Goal: Find specific page/section: Find specific page/section

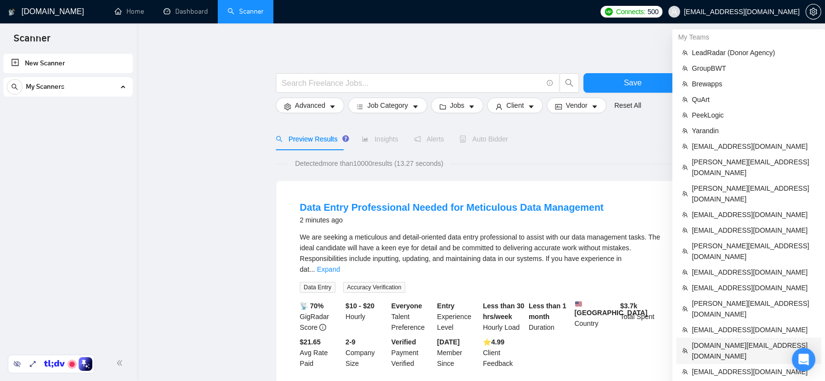
click at [734, 340] on span "[DOMAIN_NAME][EMAIL_ADDRESS][DOMAIN_NAME]" at bounding box center [754, 350] width 124 height 21
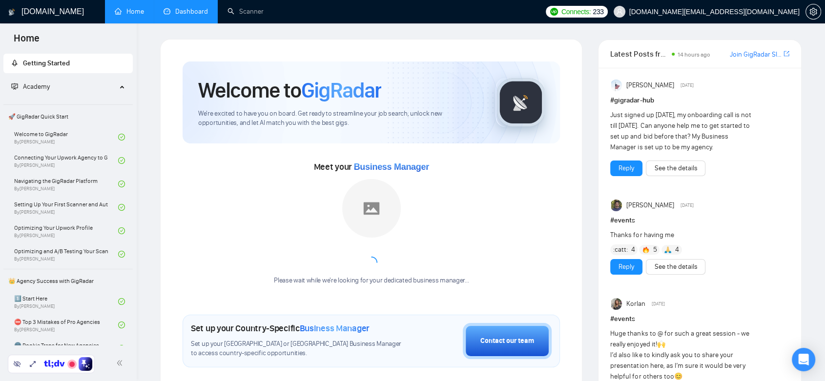
click at [192, 15] on link "Dashboard" at bounding box center [186, 11] width 44 height 8
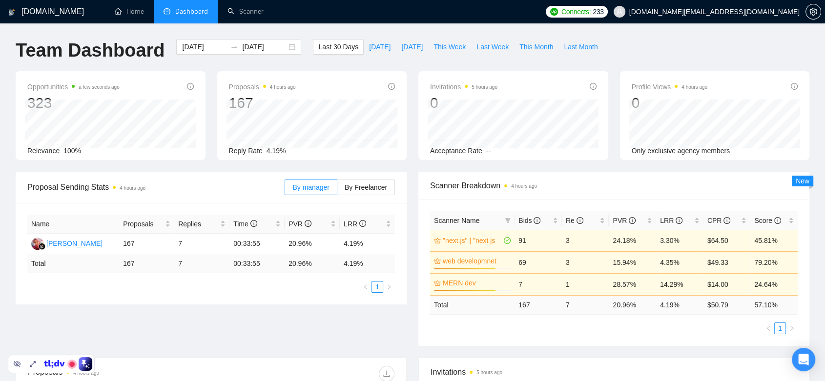
scroll to position [217, 0]
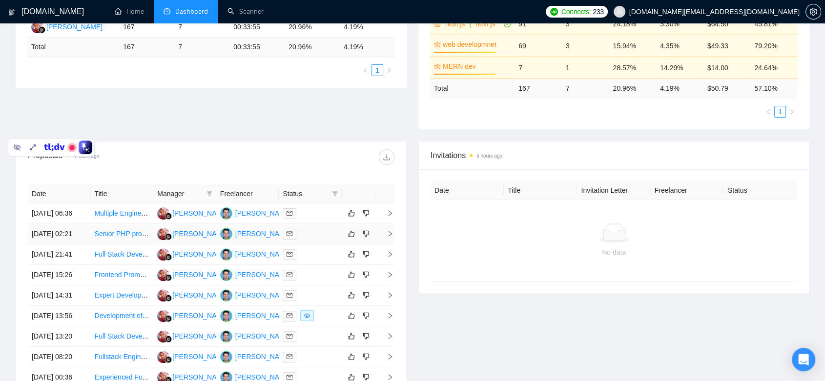
click at [263, 245] on td "[PERSON_NAME]" at bounding box center [247, 234] width 63 height 21
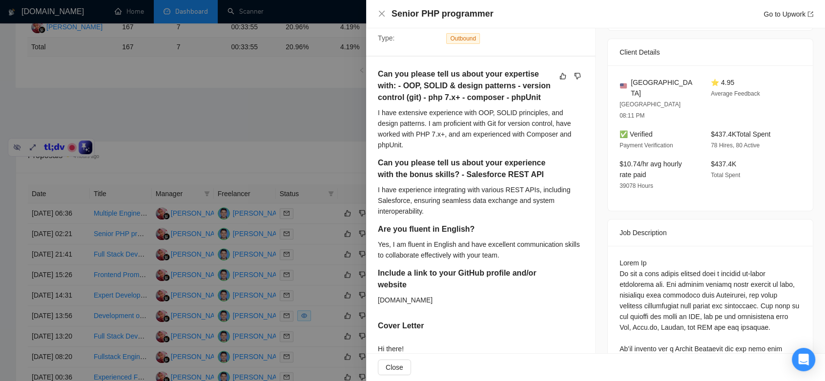
scroll to position [163, 0]
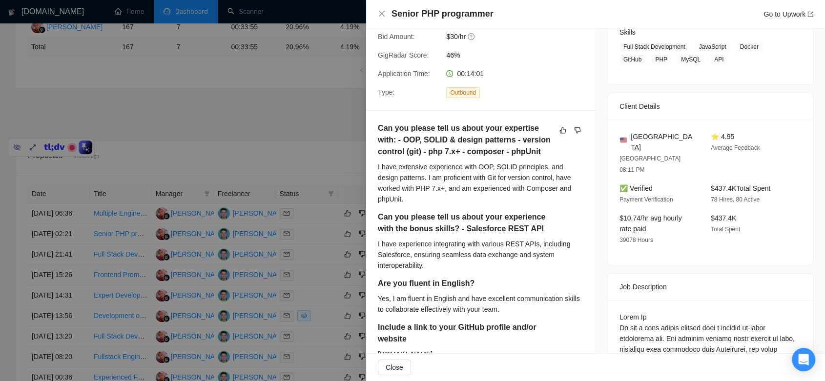
click at [238, 137] on div at bounding box center [412, 190] width 825 height 381
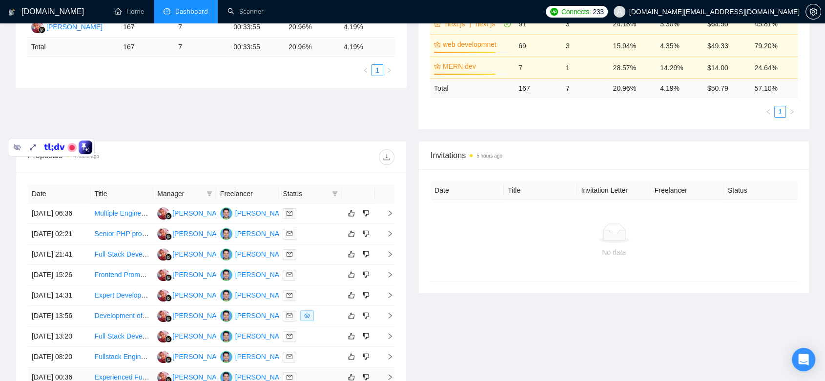
scroll to position [454, 0]
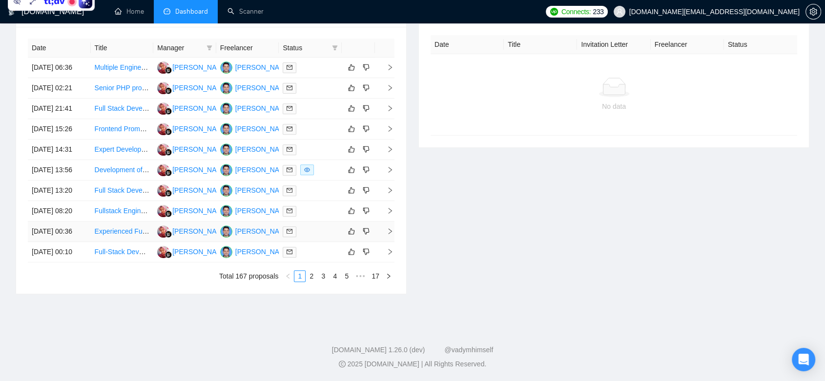
click at [244, 222] on td "[PERSON_NAME]" at bounding box center [247, 232] width 63 height 21
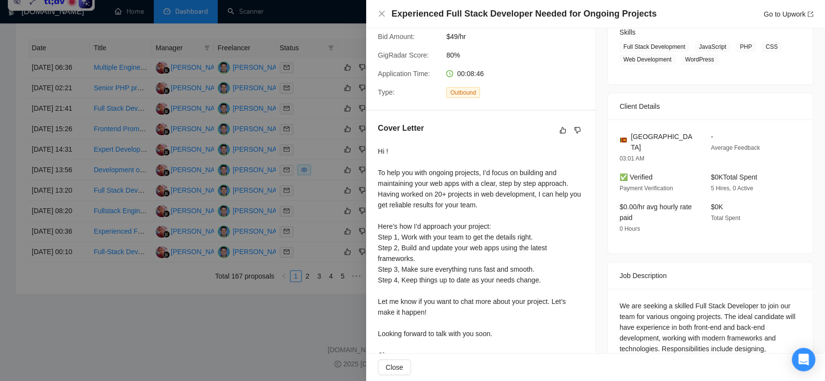
scroll to position [230, 0]
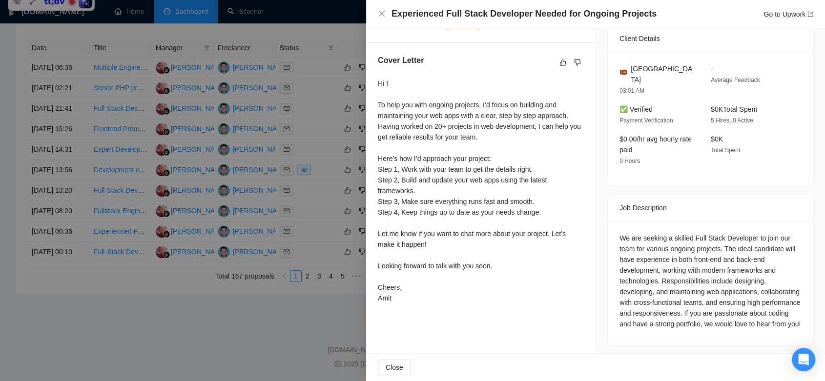
click at [279, 325] on div at bounding box center [412, 190] width 825 height 381
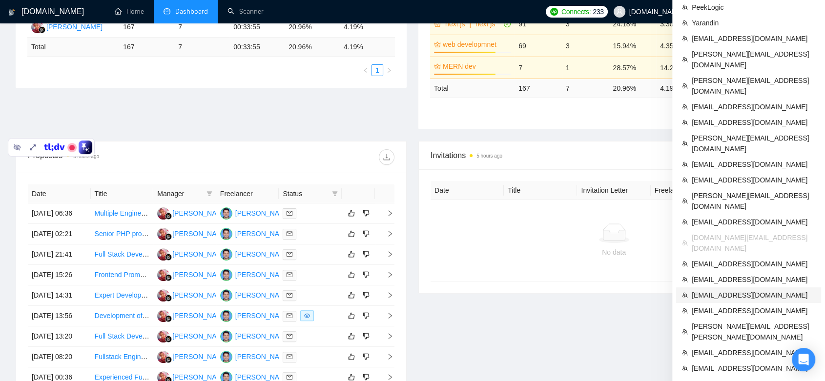
scroll to position [271, 0]
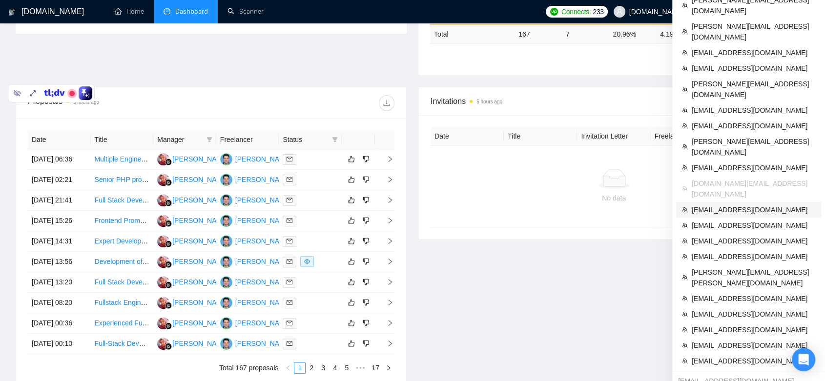
click at [725, 205] on span "[EMAIL_ADDRESS][DOMAIN_NAME]" at bounding box center [754, 210] width 124 height 11
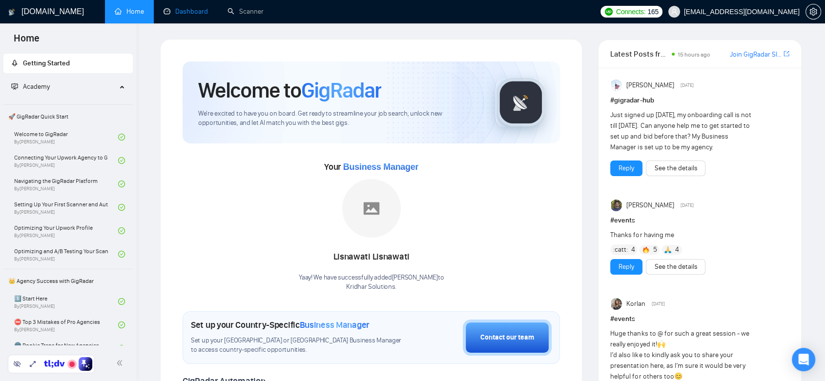
click at [189, 15] on link "Dashboard" at bounding box center [186, 11] width 44 height 8
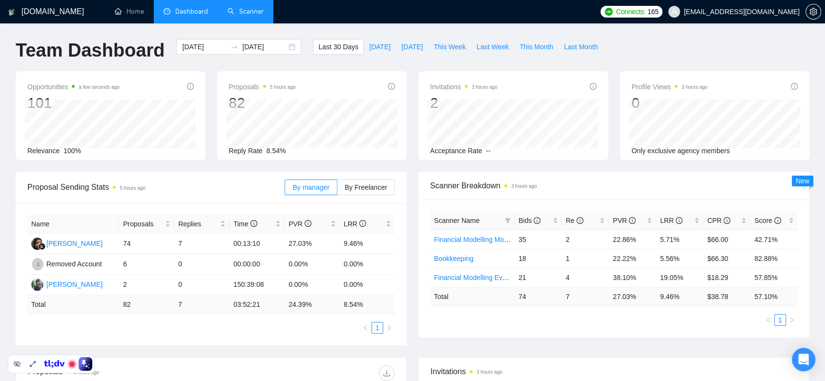
click at [241, 11] on link "Scanner" at bounding box center [246, 11] width 36 height 8
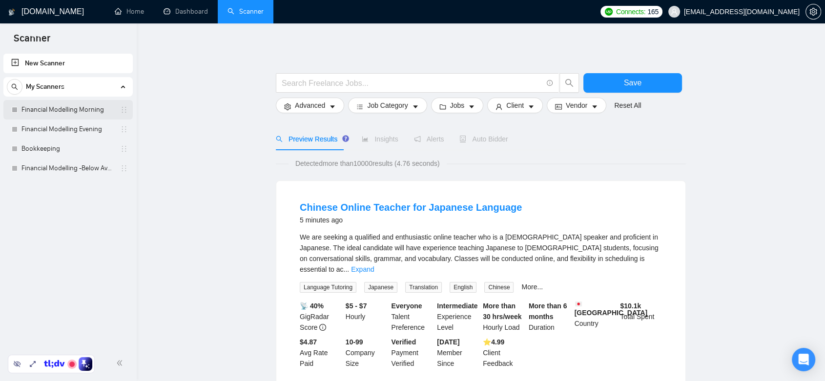
click at [84, 112] on link "Financial Modelling Morning" at bounding box center [67, 110] width 93 height 20
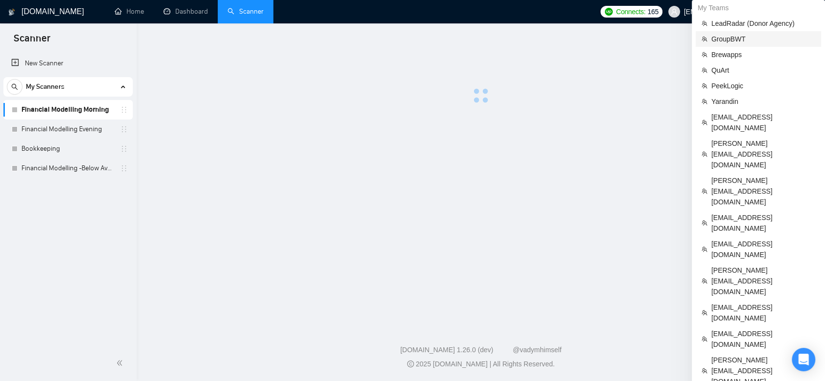
click at [767, 35] on span "GroupBWT" at bounding box center [763, 39] width 104 height 11
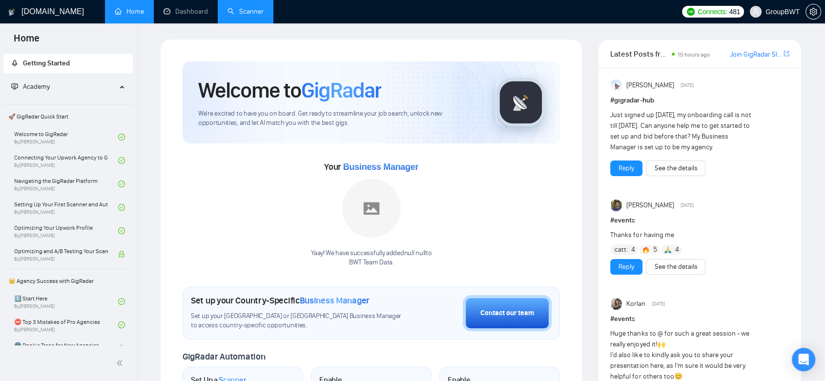
click at [228, 15] on link "Scanner" at bounding box center [246, 11] width 36 height 8
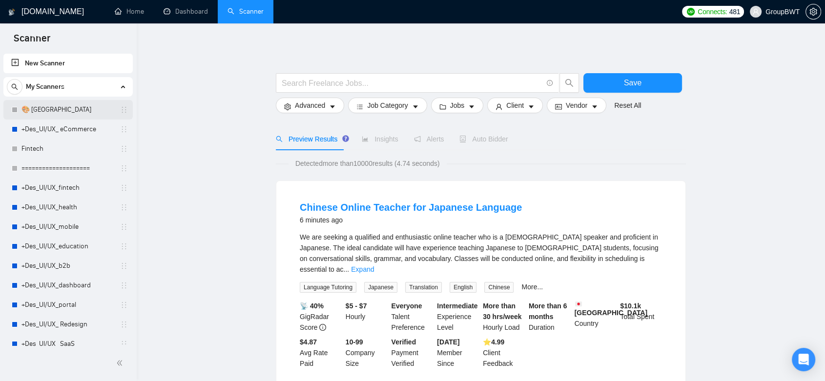
click at [60, 112] on link "🎨 [GEOGRAPHIC_DATA]" at bounding box center [67, 110] width 93 height 20
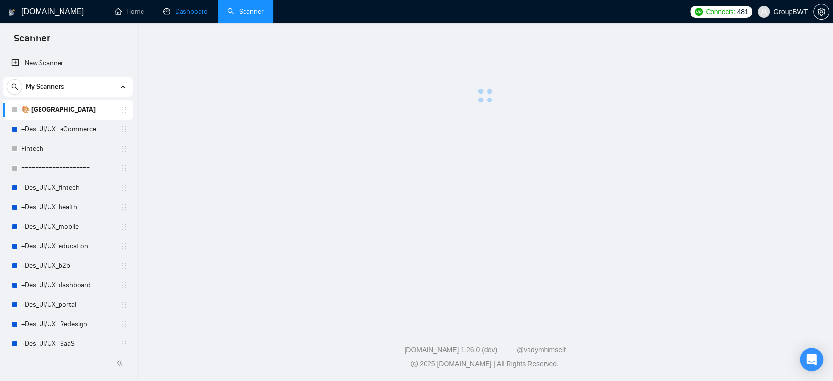
click at [197, 14] on link "Dashboard" at bounding box center [186, 11] width 44 height 8
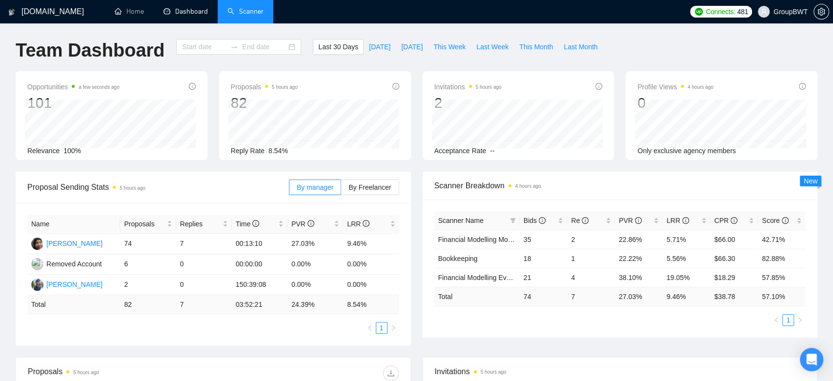
type input "[DATE]"
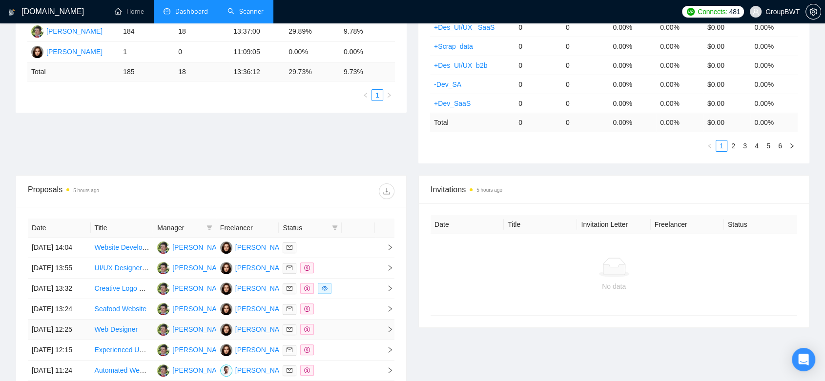
scroll to position [158, 0]
